Goal: Transaction & Acquisition: Obtain resource

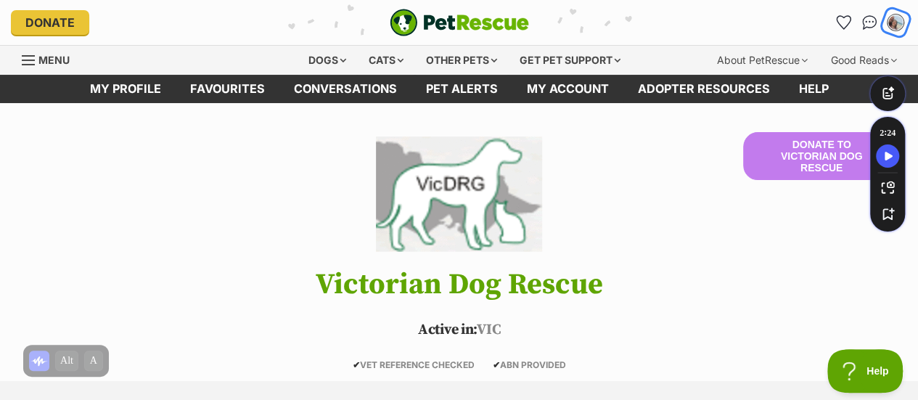
click at [899, 23] on img "My account" at bounding box center [895, 22] width 19 height 19
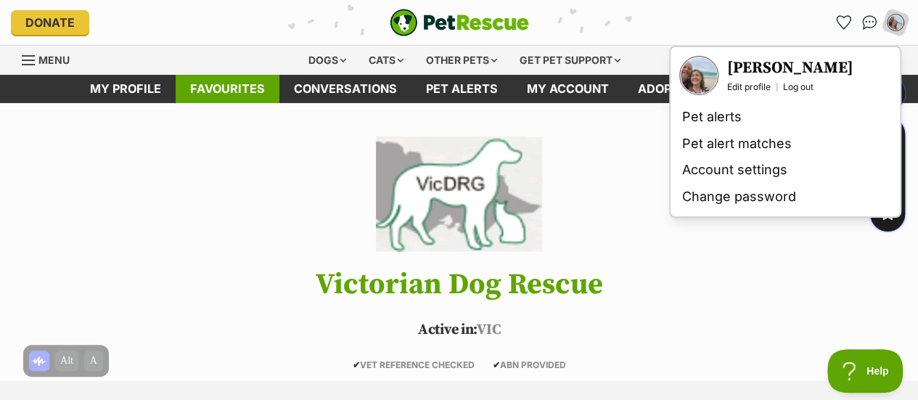
click at [234, 93] on link "Favourites" at bounding box center [228, 89] width 104 height 28
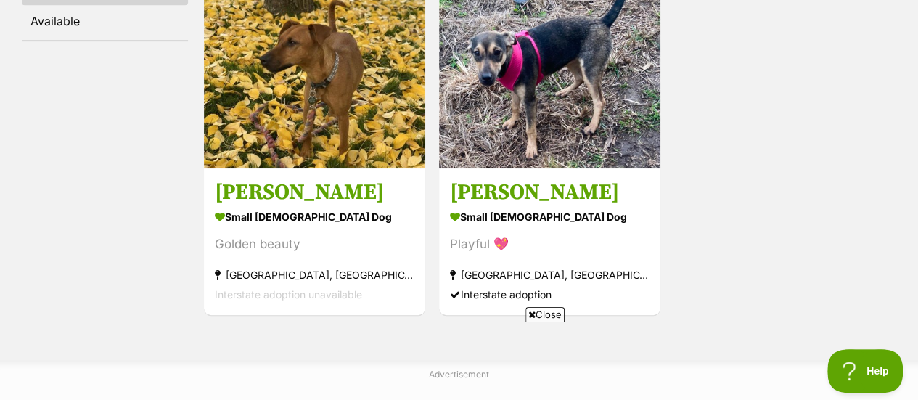
click at [544, 314] on span "Close" at bounding box center [544, 314] width 39 height 15
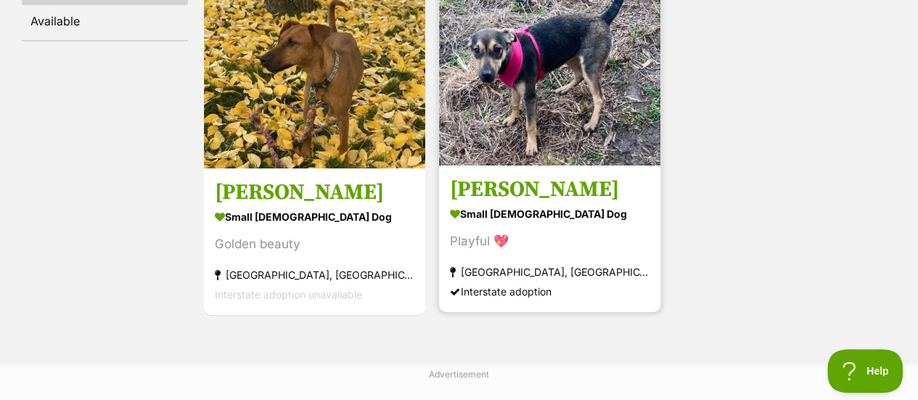
click at [540, 232] on section "small female Dog Playful 💖 Coburg North, VIC Interstate adoption" at bounding box center [550, 252] width 200 height 98
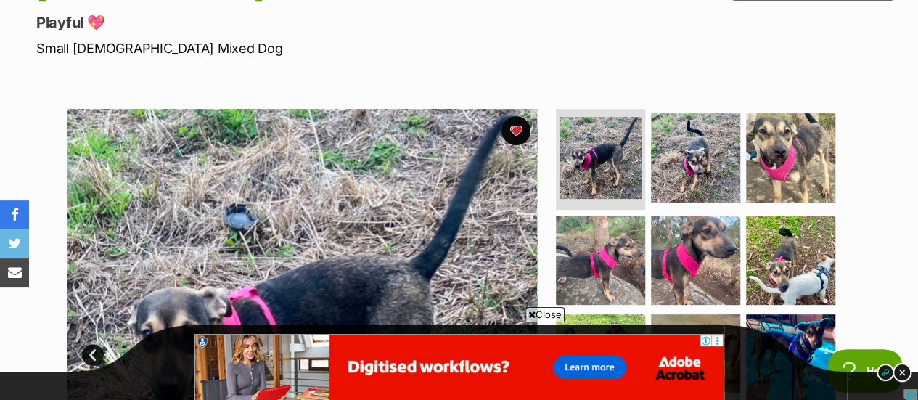
click at [899, 374] on img at bounding box center [902, 372] width 19 height 19
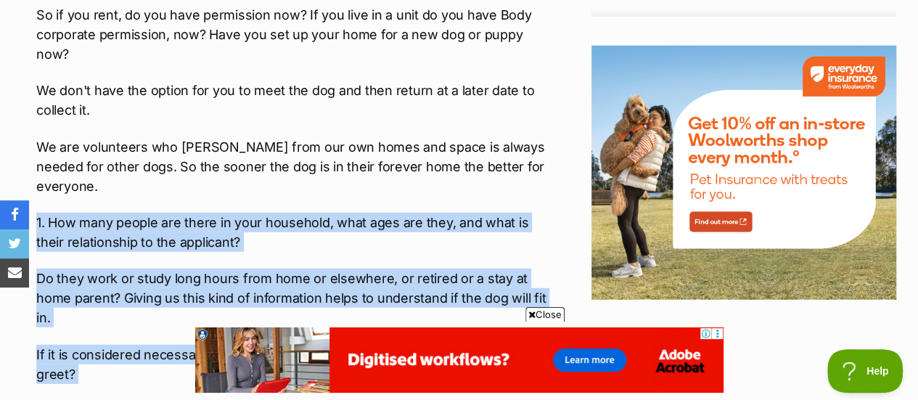
drag, startPoint x: 530, startPoint y: 265, endPoint x: 23, endPoint y: 171, distance: 515.3
click at [23, 171] on div "About Alice Alice recently came into the care of the famous "Dog Lady of Yuendu…" at bounding box center [284, 223] width 525 height 2495
copy div "1. How many people are there in your household, what ages are they, and what is…"
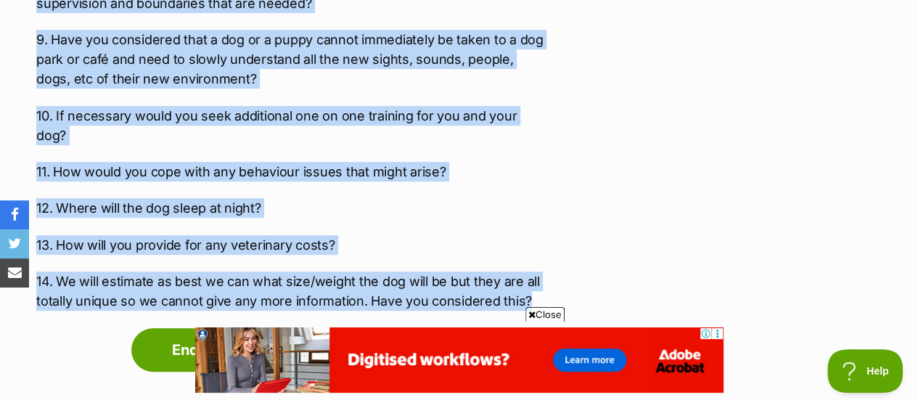
scroll to position [3240, 0]
